Goal: Task Accomplishment & Management: Use online tool/utility

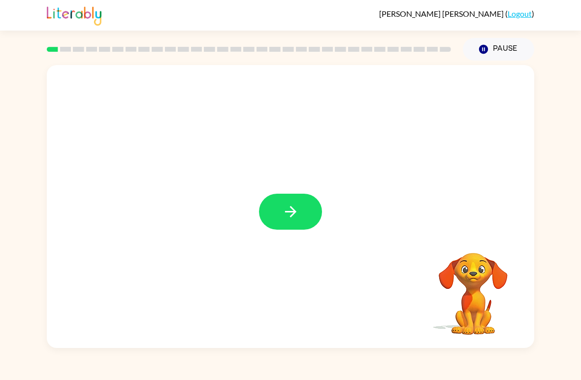
click at [289, 210] on icon "button" at bounding box center [290, 211] width 17 height 17
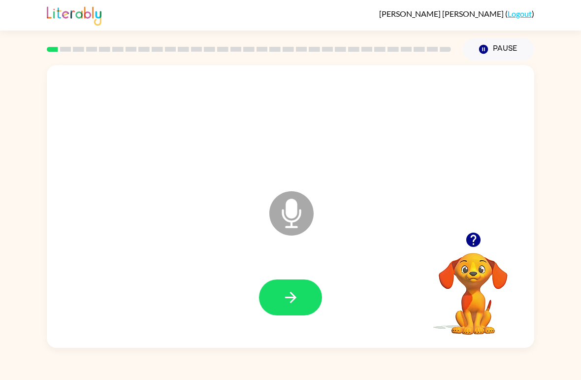
click at [297, 293] on icon "button" at bounding box center [290, 297] width 17 height 17
click at [300, 293] on button "button" at bounding box center [290, 297] width 63 height 36
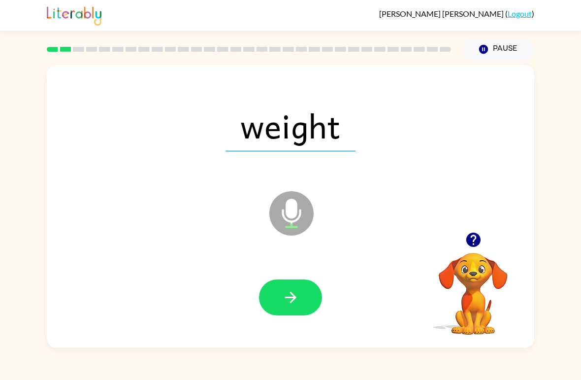
click at [311, 297] on button "button" at bounding box center [290, 297] width 63 height 36
click at [295, 288] on button "button" at bounding box center [290, 297] width 63 height 36
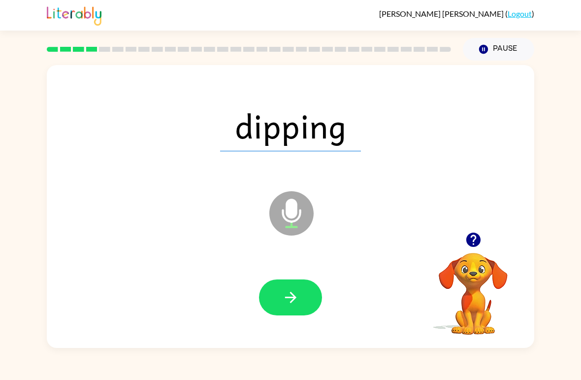
click at [309, 300] on button "button" at bounding box center [290, 297] width 63 height 36
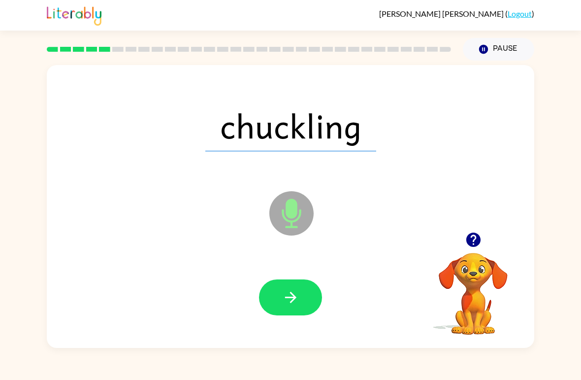
click at [312, 297] on button "button" at bounding box center [290, 297] width 63 height 36
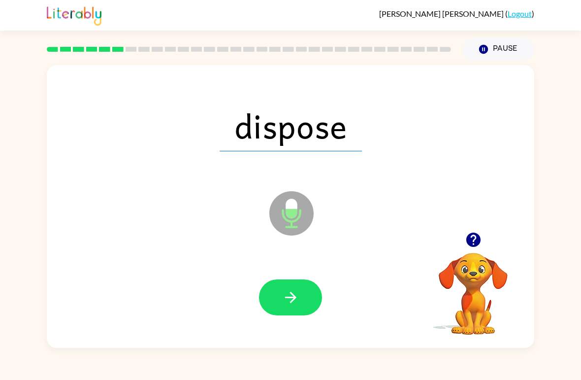
click at [312, 295] on button "button" at bounding box center [290, 297] width 63 height 36
click at [292, 284] on button "button" at bounding box center [290, 297] width 63 height 36
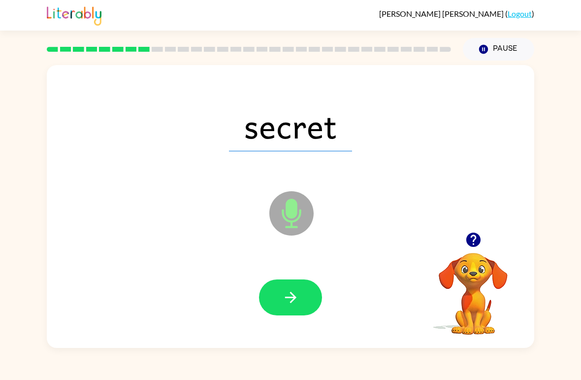
click at [315, 295] on button "button" at bounding box center [290, 297] width 63 height 36
click at [313, 297] on button "button" at bounding box center [290, 297] width 63 height 36
click at [310, 294] on button "button" at bounding box center [290, 297] width 63 height 36
click at [313, 294] on button "button" at bounding box center [290, 297] width 63 height 36
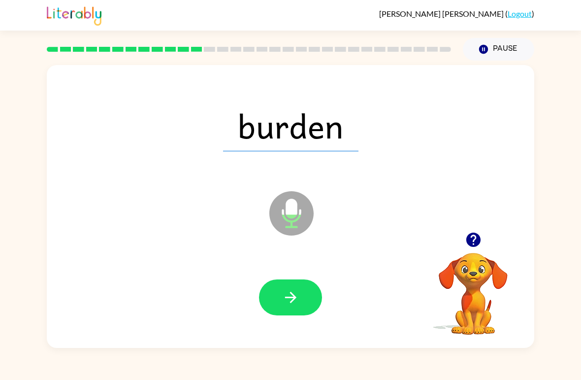
click at [314, 296] on button "button" at bounding box center [290, 297] width 63 height 36
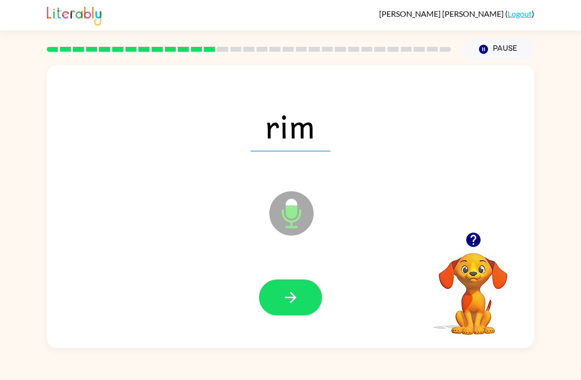
click at [315, 292] on button "button" at bounding box center [290, 297] width 63 height 36
click at [308, 300] on button "button" at bounding box center [290, 297] width 63 height 36
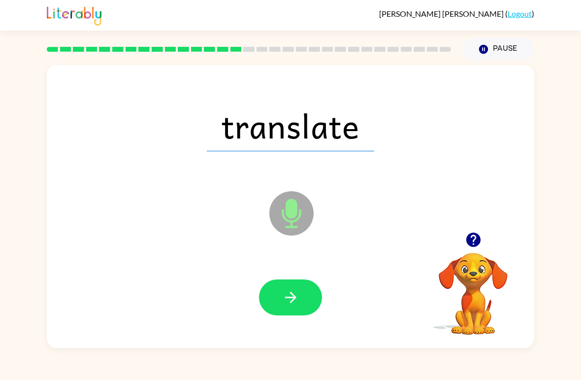
click at [312, 301] on button "button" at bounding box center [290, 297] width 63 height 36
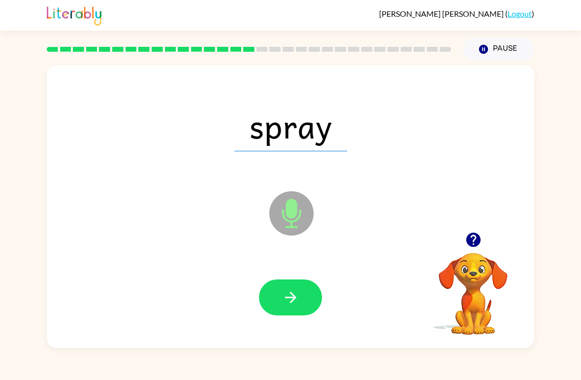
click at [311, 301] on button "button" at bounding box center [290, 297] width 63 height 36
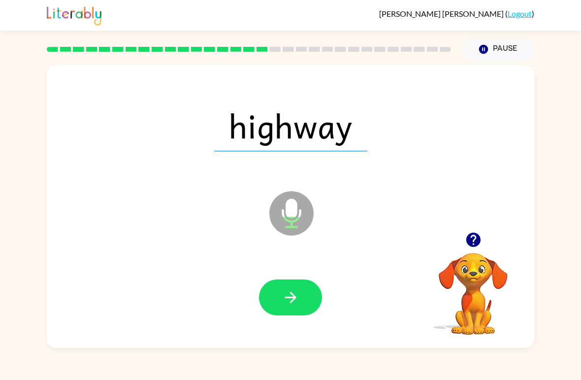
click at [317, 298] on button "button" at bounding box center [290, 297] width 63 height 36
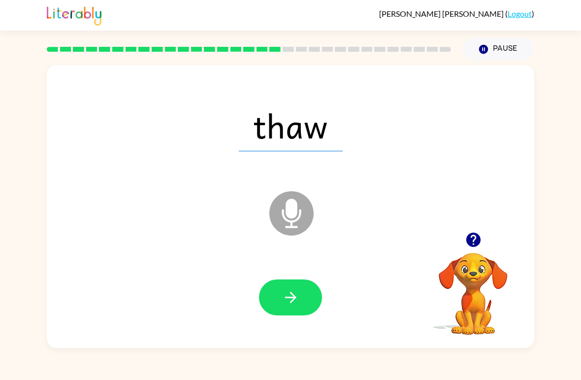
click at [316, 296] on button "button" at bounding box center [290, 297] width 63 height 36
click at [302, 289] on button "button" at bounding box center [290, 297] width 63 height 36
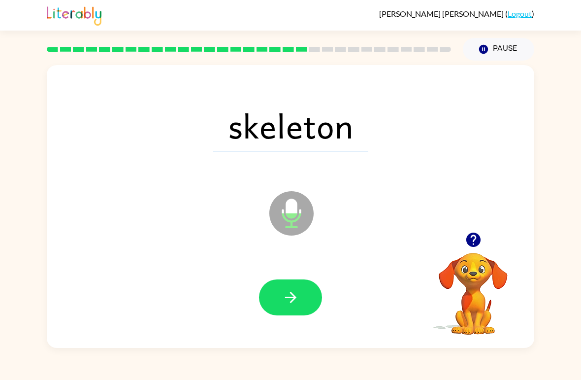
click at [312, 294] on button "button" at bounding box center [290, 297] width 63 height 36
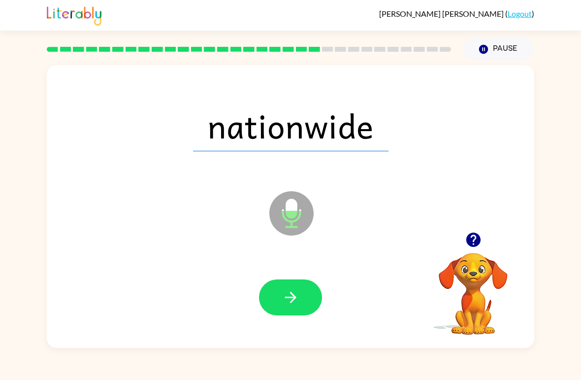
click at [309, 292] on button "button" at bounding box center [290, 297] width 63 height 36
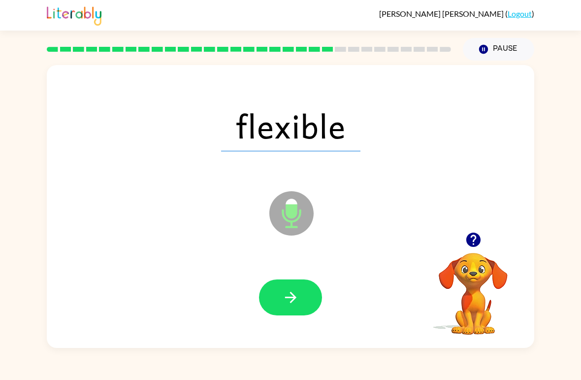
click at [311, 293] on button "button" at bounding box center [290, 297] width 63 height 36
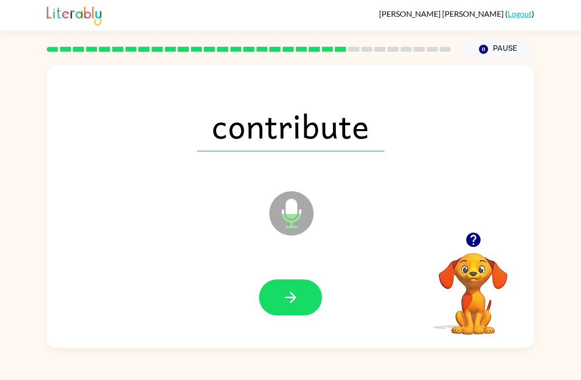
click at [311, 293] on button "button" at bounding box center [290, 297] width 63 height 36
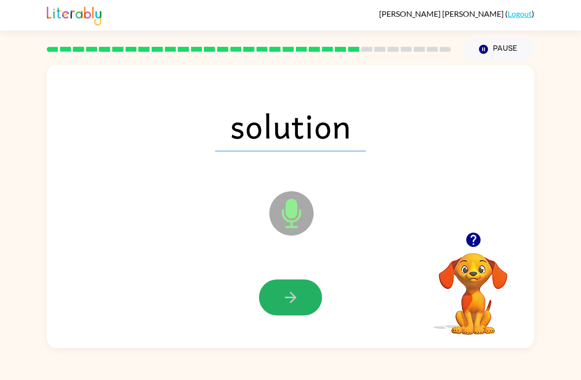
click at [315, 293] on button "button" at bounding box center [290, 297] width 63 height 36
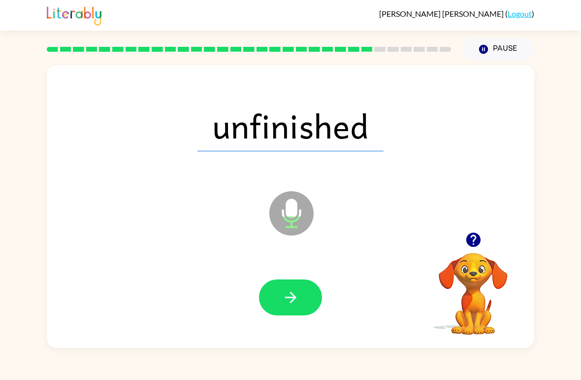
click at [320, 295] on button "button" at bounding box center [290, 297] width 63 height 36
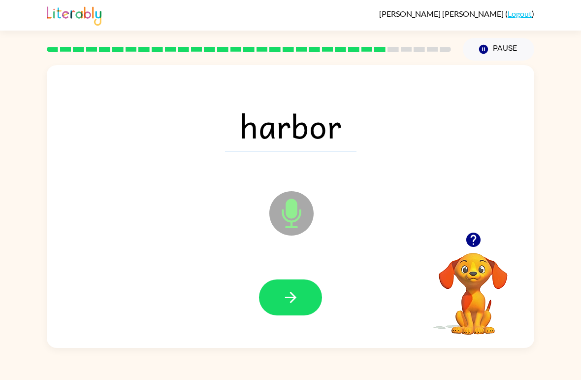
click at [318, 294] on button "button" at bounding box center [290, 297] width 63 height 36
click at [320, 300] on button "button" at bounding box center [290, 297] width 63 height 36
click at [313, 297] on button "button" at bounding box center [290, 297] width 63 height 36
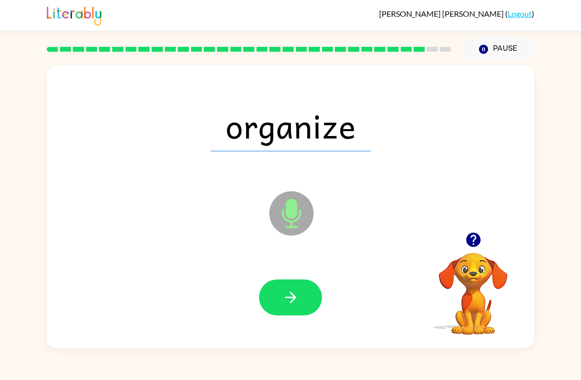
click at [305, 297] on button "button" at bounding box center [290, 297] width 63 height 36
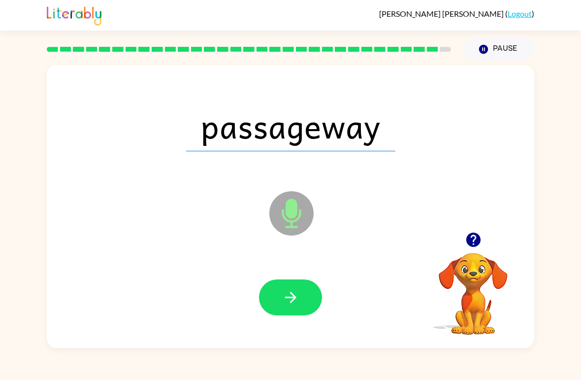
click at [279, 289] on button "button" at bounding box center [290, 297] width 63 height 36
